Goal: Information Seeking & Learning: Learn about a topic

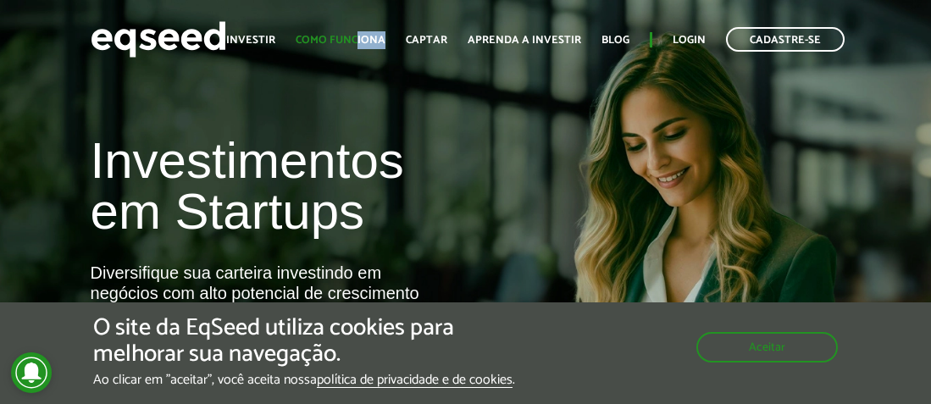
drag, startPoint x: 394, startPoint y: 37, endPoint x: 366, endPoint y: 39, distance: 28.0
click at [366, 39] on ul "Início Investir Como funciona Captar Aprenda a investir Blog Login Cadastre-se" at bounding box center [535, 39] width 635 height 25
click at [366, 39] on link "Como funciona" at bounding box center [341, 40] width 90 height 11
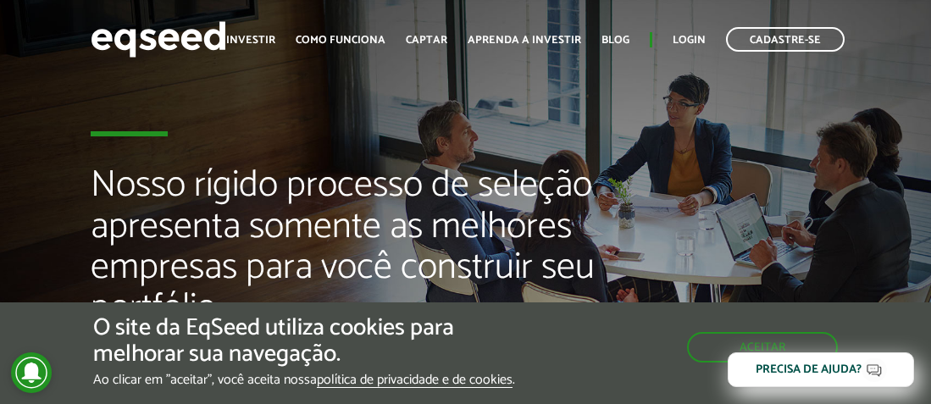
click at [568, 241] on h2 "Nosso rígido processo de seleção apresenta somente as melhores empresas para vo…" at bounding box center [349, 272] width 517 height 215
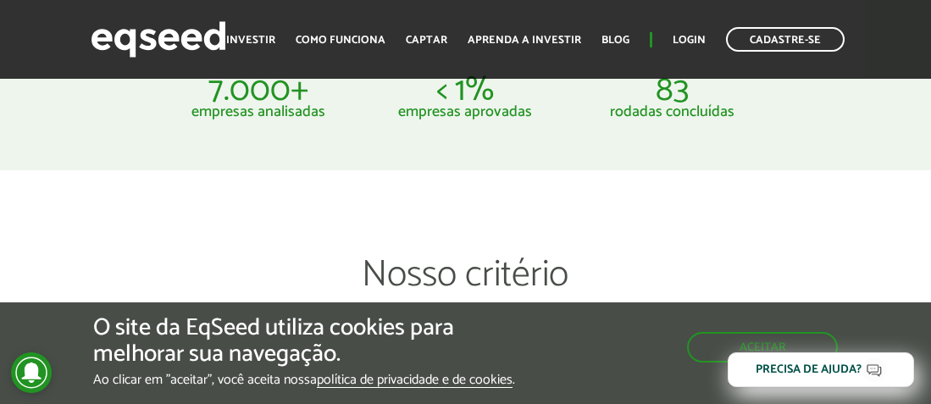
scroll to position [877, 0]
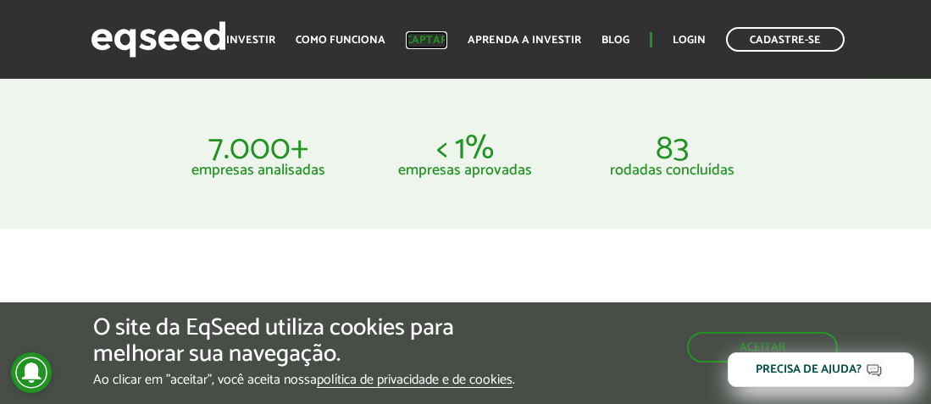
click at [422, 42] on link "Captar" at bounding box center [427, 40] width 42 height 11
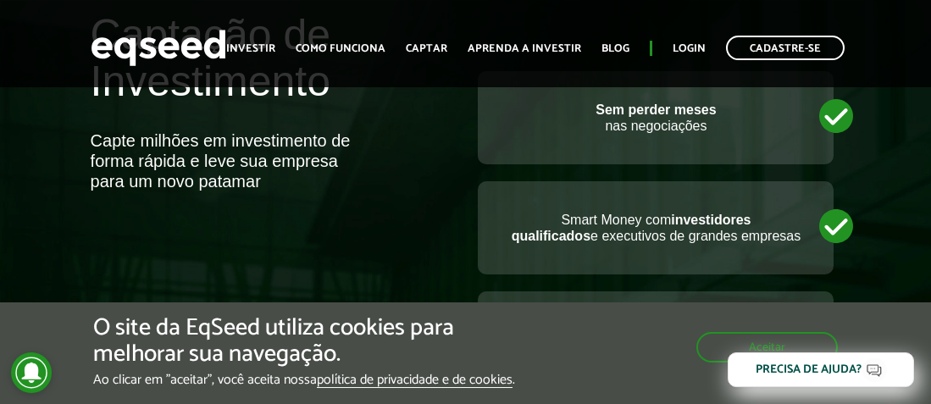
scroll to position [760, 0]
